Goal: Task Accomplishment & Management: Complete application form

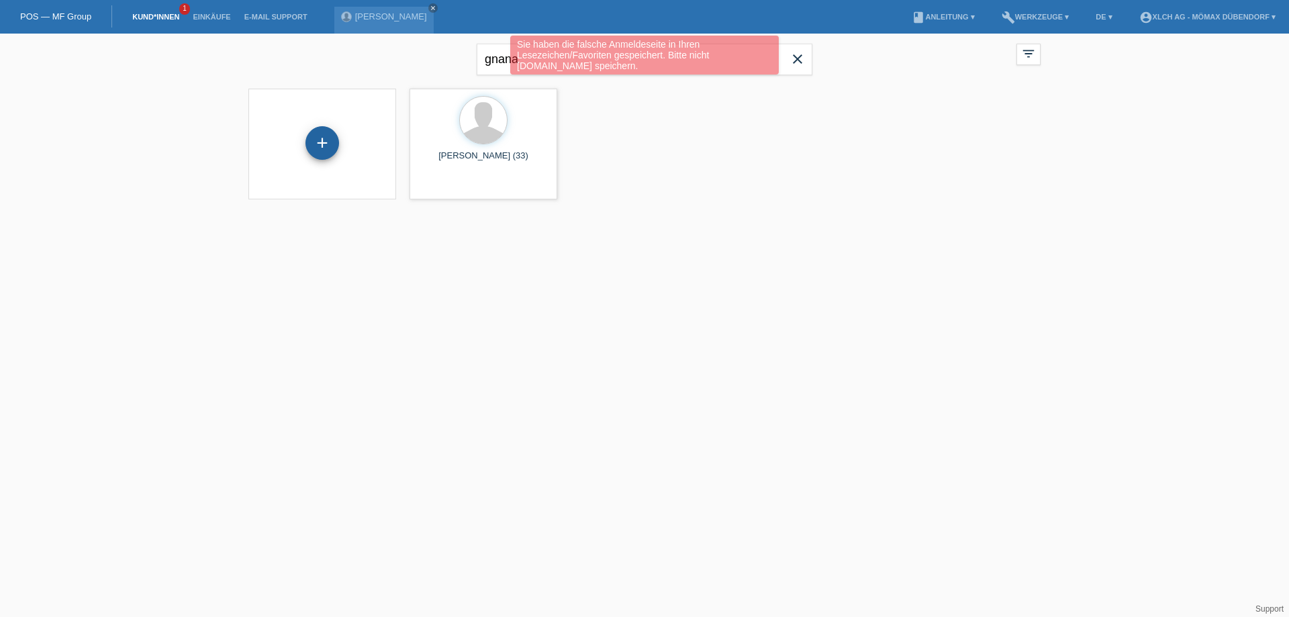
click at [324, 142] on div "+" at bounding box center [323, 143] width 34 height 34
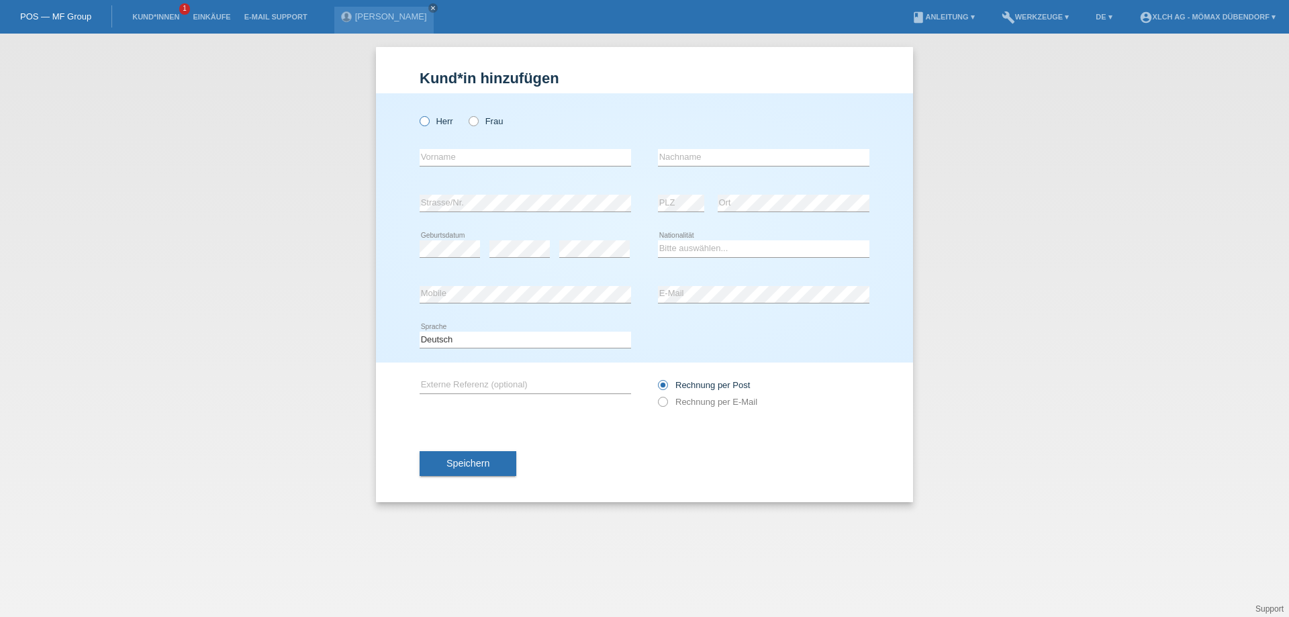
click at [418, 114] on icon at bounding box center [418, 114] width 0 height 0
click at [424, 120] on input "Herr" at bounding box center [424, 120] width 9 height 9
radio input "true"
click at [457, 157] on input "text" at bounding box center [526, 157] width 212 height 17
type input "[PERSON_NAME] [PERSON_NAME]"
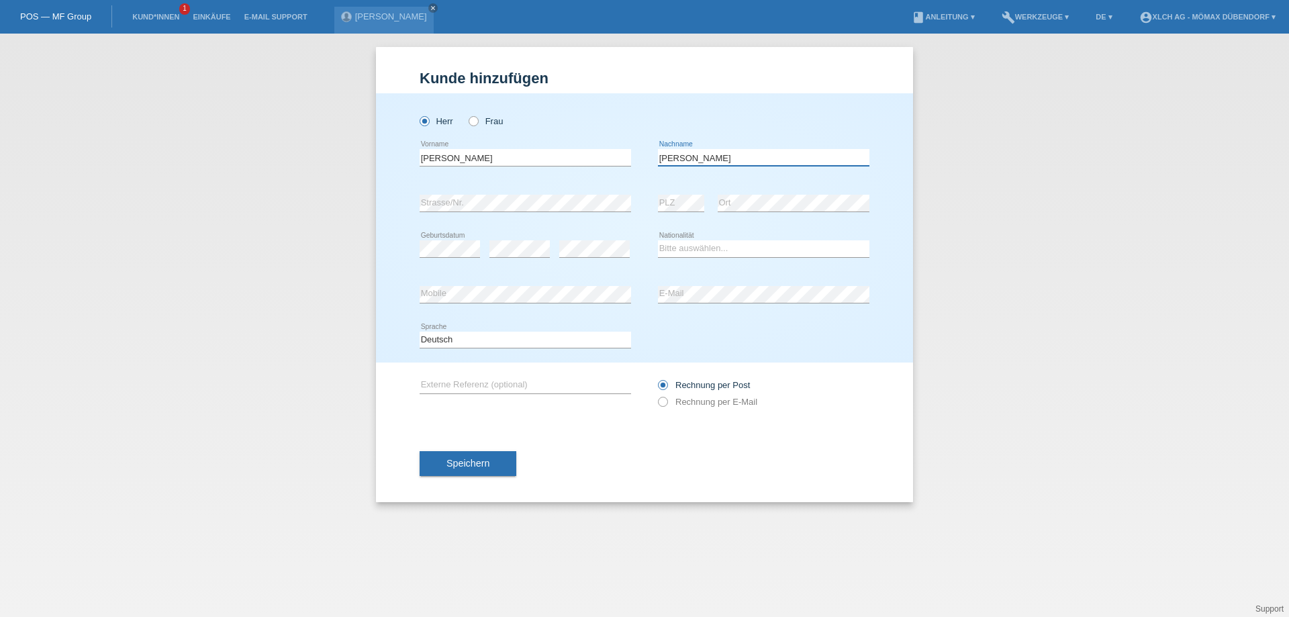
type input "[PERSON_NAME]"
click at [680, 250] on select "Bitte auswählen... Schweiz Deutschland Liechtenstein Österreich ------------ Af…" at bounding box center [764, 248] width 212 height 16
select select "PT"
click at [658, 240] on select "Bitte auswählen... Schweiz Deutschland Liechtenstein Österreich ------------ Af…" at bounding box center [764, 248] width 212 height 16
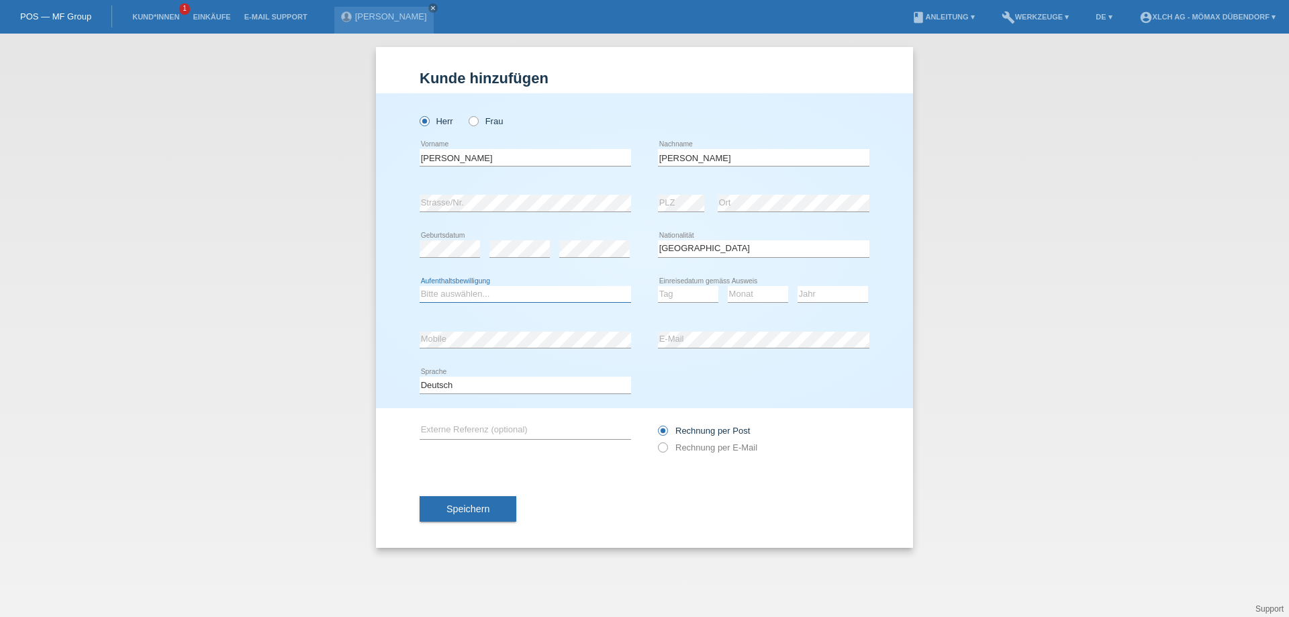
click at [482, 297] on select "Bitte auswählen... C B B - Flüchtlingsstatus Andere" at bounding box center [526, 294] width 212 height 16
select select "C"
click at [420, 286] on select "Bitte auswählen... C B B - Flüchtlingsstatus Andere" at bounding box center [526, 294] width 212 height 16
click at [702, 297] on select "Tag 01 02 03 04 05 06 07 08 09 10 11" at bounding box center [688, 294] width 60 height 16
select select "01"
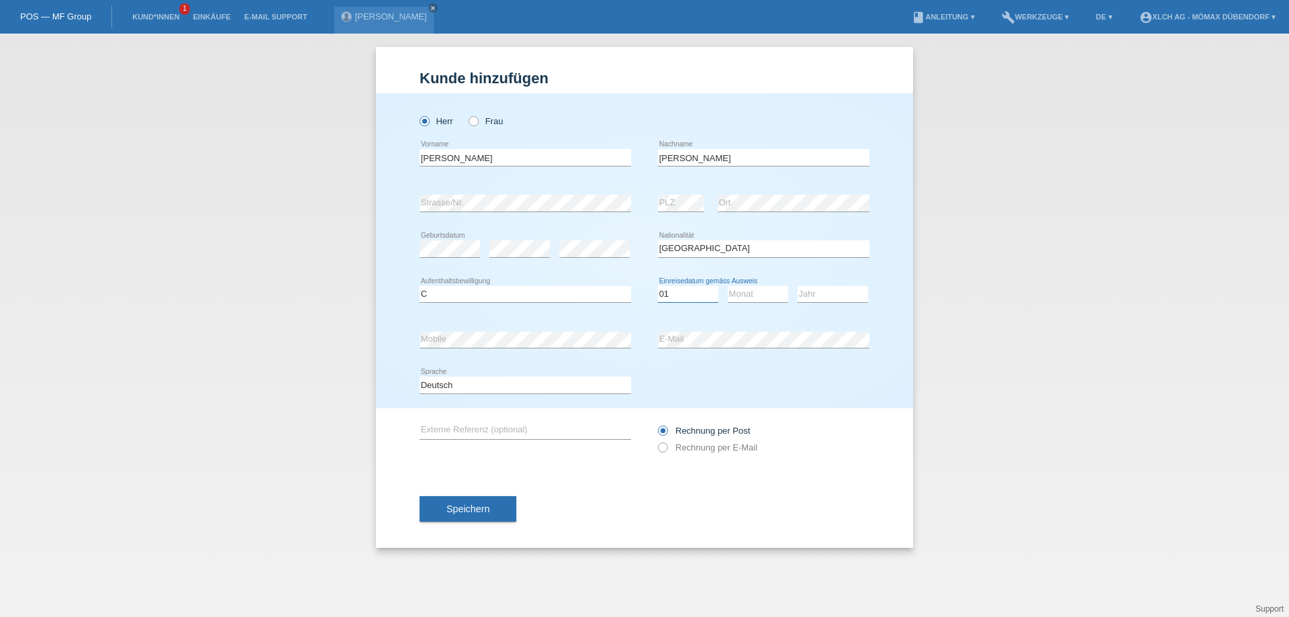
click at [658, 286] on select "Tag 01 02 03 04 05 06 07 08 09 10 11" at bounding box center [688, 294] width 60 height 16
click at [759, 299] on select "Monat 01 02 03 04 05 06 07 08 09 10 11" at bounding box center [758, 294] width 60 height 16
select select "02"
click at [728, 286] on select "Monat 01 02 03 04 05 06 07 08 09 10 11" at bounding box center [758, 294] width 60 height 16
click at [815, 291] on select "Jahr 2025 2024 2023 2022 2021 2020 2019 2018 2017 2016 2015 2014 2013 2012 2011…" at bounding box center [833, 294] width 71 height 16
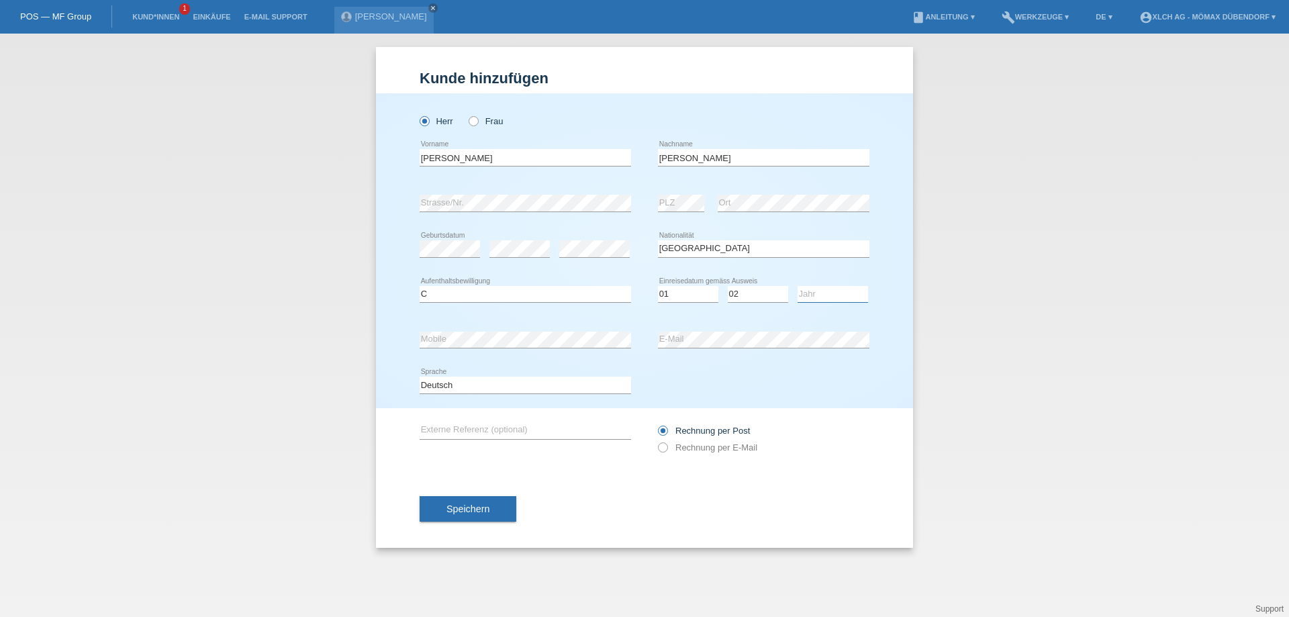
select select "2001"
click at [798, 286] on select "Jahr 2025 2024 2023 2022 2021 2020 2019 2018 2017 2016 2015 2014 2013 2012 2011…" at bounding box center [833, 294] width 71 height 16
click at [494, 512] on button "Speichern" at bounding box center [468, 509] width 97 height 26
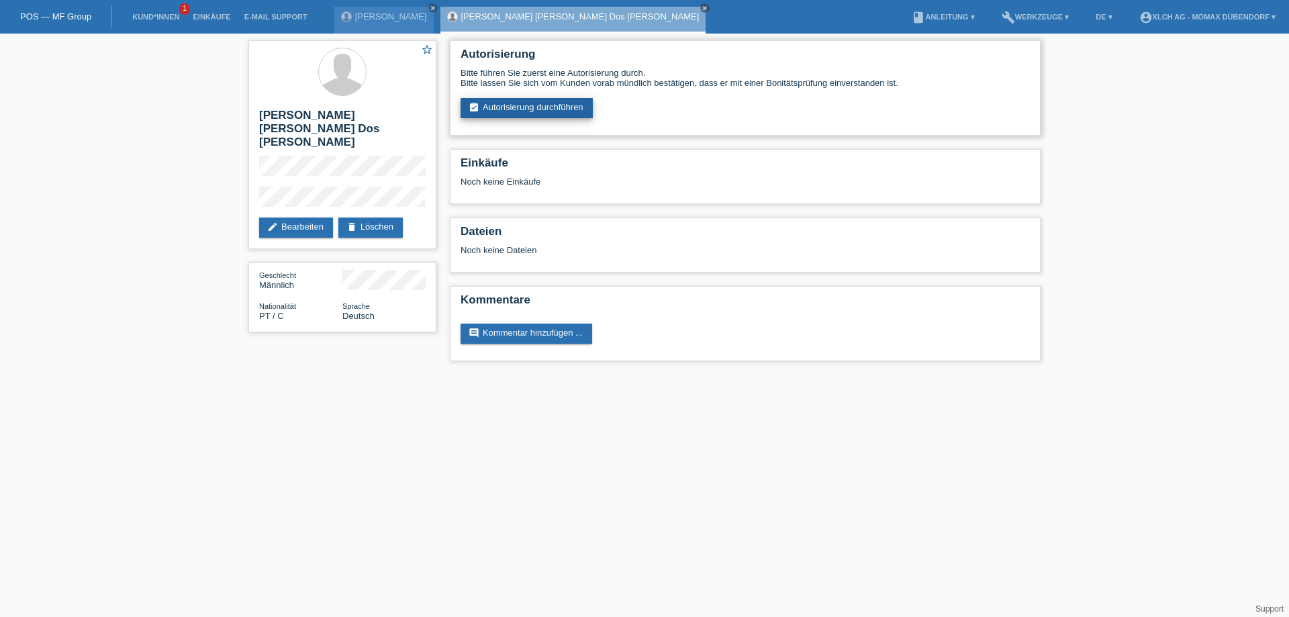
click at [545, 105] on link "assignment_turned_in Autorisierung durchführen" at bounding box center [527, 108] width 132 height 20
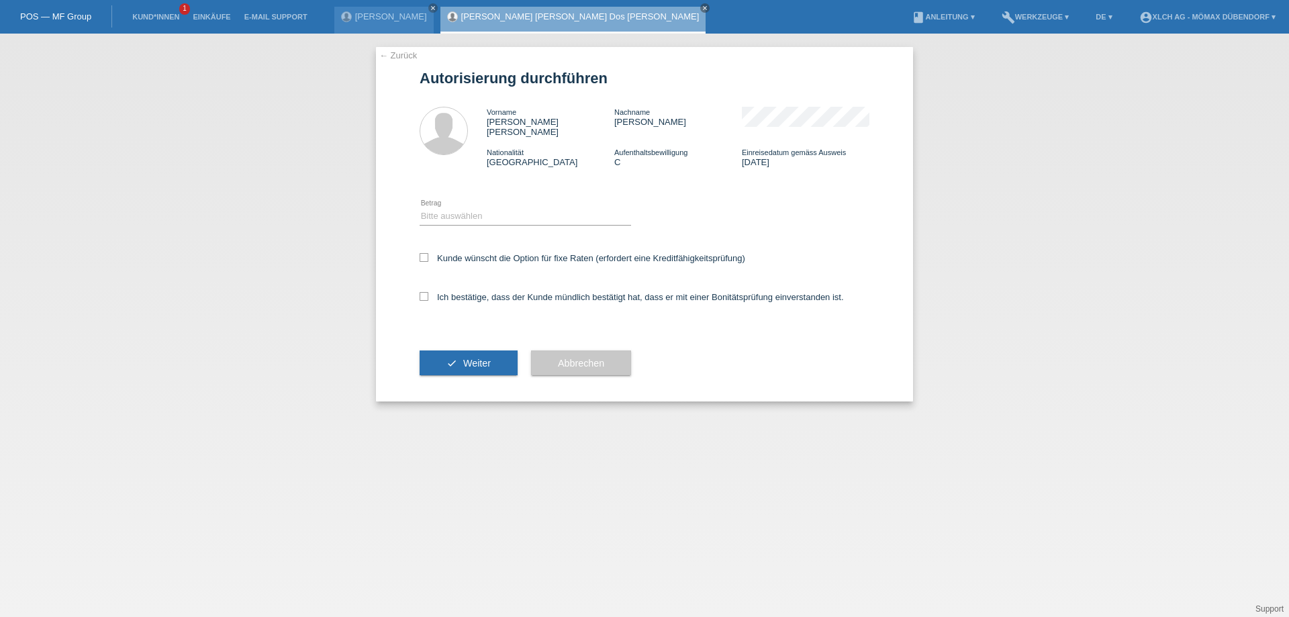
click at [481, 217] on div "Bitte auswählen CHF 1.00 - CHF 499.00 CHF 500.00 - CHF 1'999.00 CHF 2'000.00 - …" at bounding box center [526, 217] width 212 height 46
click at [480, 212] on select "Bitte auswählen CHF 1.00 - CHF 499.00 CHF 500.00 - CHF 1'999.00 CHF 2'000.00 - …" at bounding box center [526, 216] width 212 height 16
select select "2"
click at [420, 208] on select "Bitte auswählen CHF 1.00 - CHF 499.00 CHF 500.00 - CHF 1'999.00 CHF 2'000.00 - …" at bounding box center [526, 216] width 212 height 16
click at [436, 253] on label "Kunde wünscht die Option für fixe Raten (erfordert eine Kreditfähigkeitsprüfung)" at bounding box center [583, 258] width 326 height 10
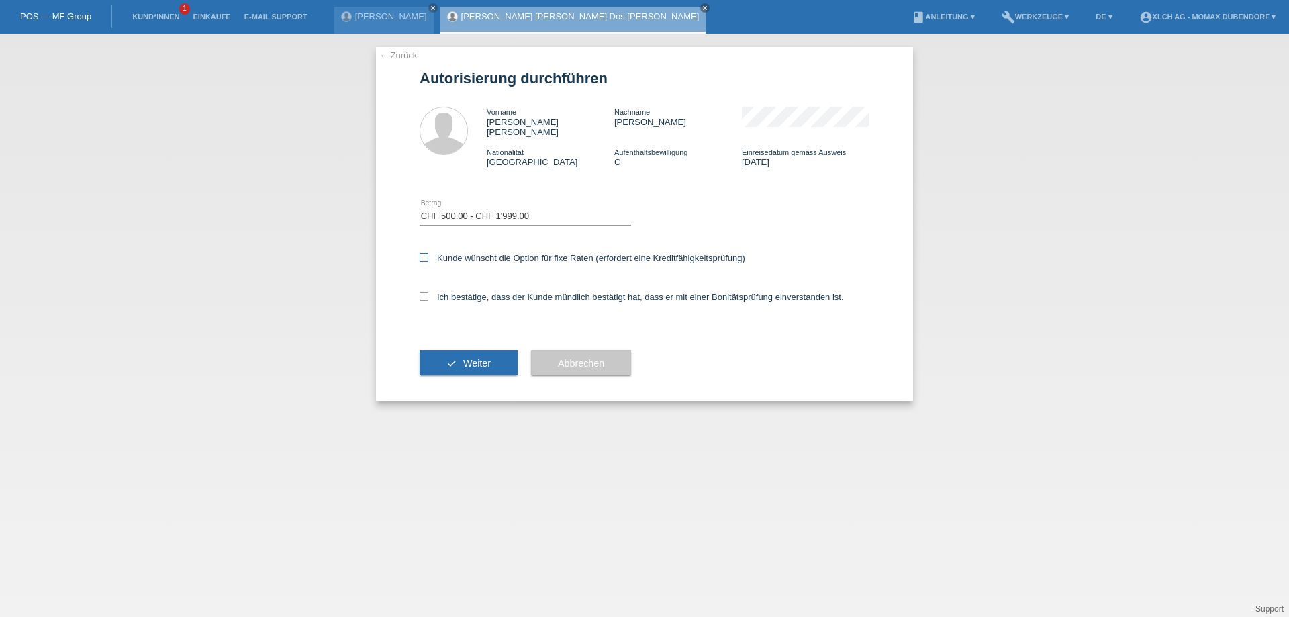
click at [428, 253] on input "Kunde wünscht die Option für fixe Raten (erfordert eine Kreditfähigkeitsprüfung)" at bounding box center [424, 257] width 9 height 9
checkbox input "true"
click at [445, 292] on label "Ich bestätige, dass der Kunde mündlich bestätigt hat, dass er mit einer Bonität…" at bounding box center [632, 297] width 424 height 10
click at [428, 292] on input "Ich bestätige, dass der Kunde mündlich bestätigt hat, dass er mit einer Bonität…" at bounding box center [424, 296] width 9 height 9
checkbox input "true"
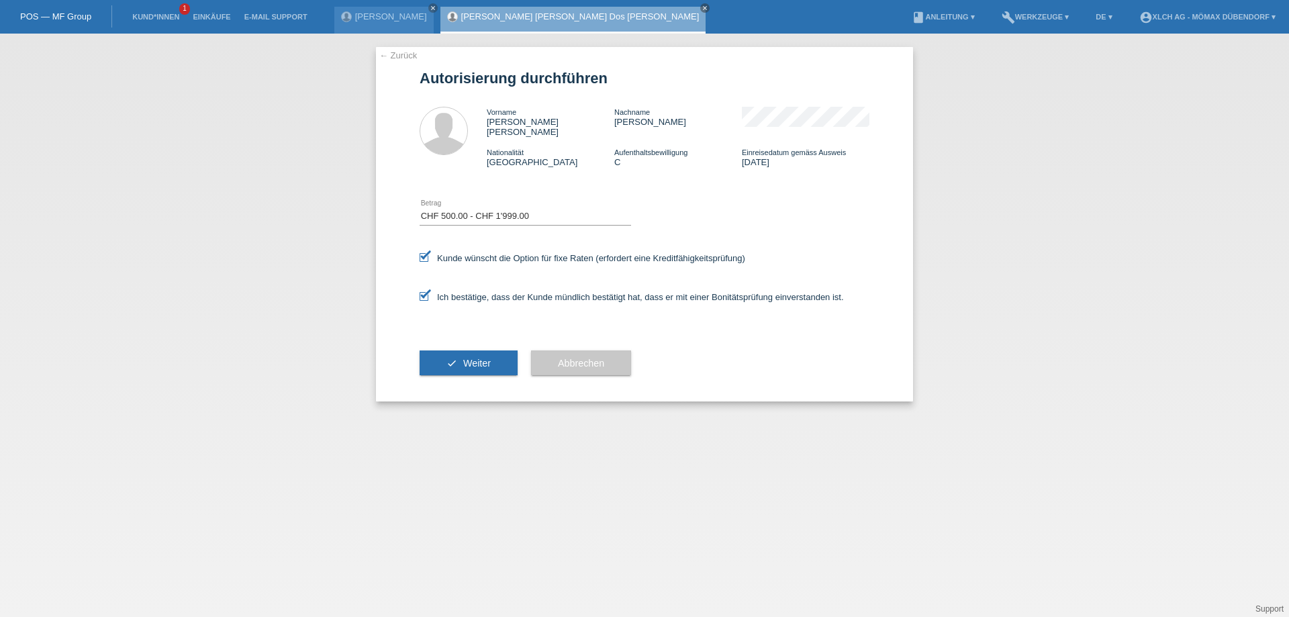
click at [465, 358] on span "Weiter" at bounding box center [477, 363] width 28 height 11
